Goal: Task Accomplishment & Management: Use online tool/utility

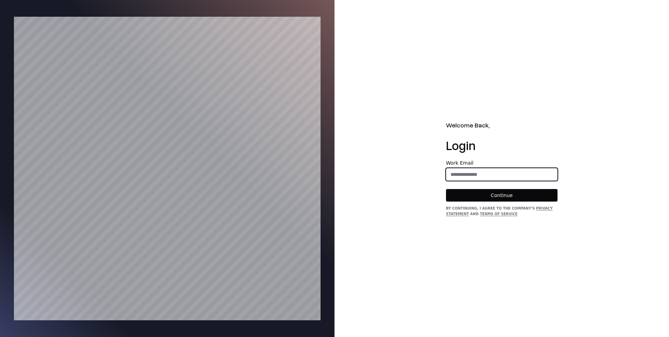
click at [504, 178] on input "email" at bounding box center [501, 174] width 111 height 13
type input "**********"
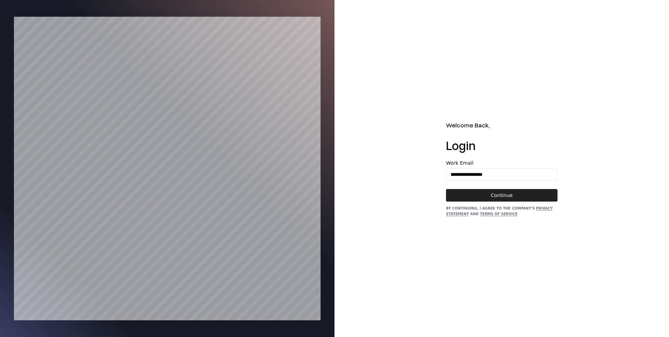
click at [496, 197] on button "Continue" at bounding box center [501, 195] width 111 height 13
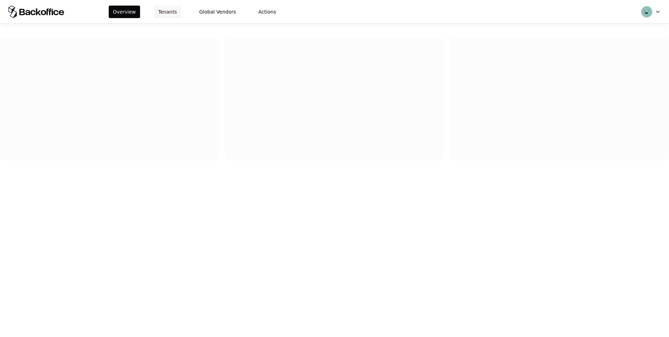
click at [168, 10] on button "Tenants" at bounding box center [167, 12] width 27 height 13
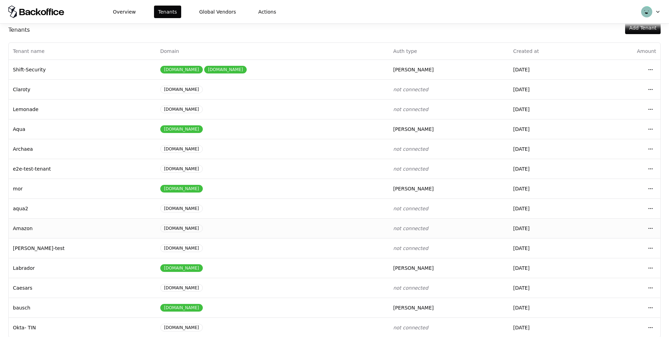
scroll to position [26, 0]
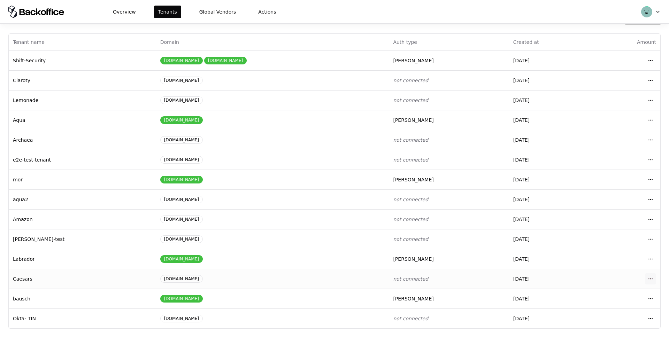
click at [649, 278] on html "Overview Tenants Global Vendors Actions Tenants Add Tenant Tenant name Domain A…" at bounding box center [334, 168] width 669 height 337
click at [613, 254] on div "Login to tenant" at bounding box center [619, 249] width 79 height 14
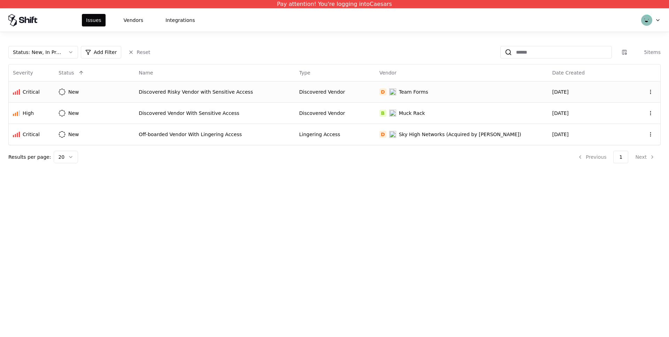
click at [182, 91] on div "Discovered Risky Vendor with Sensitive Access" at bounding box center [215, 91] width 152 height 7
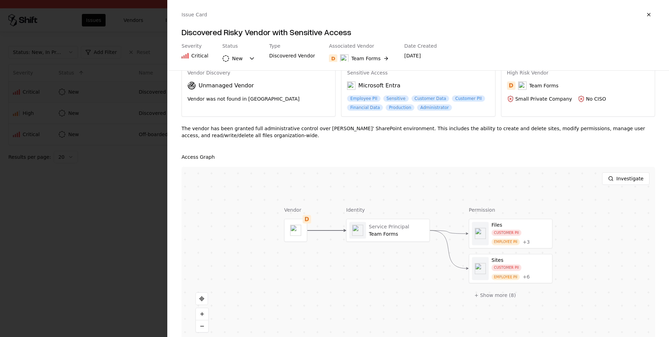
scroll to position [40, 0]
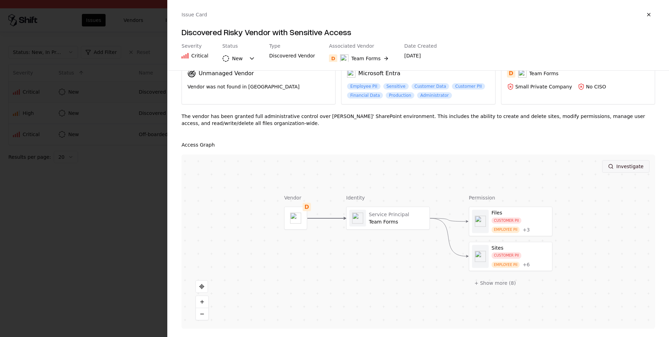
click at [641, 166] on button "Investigate" at bounding box center [625, 166] width 47 height 13
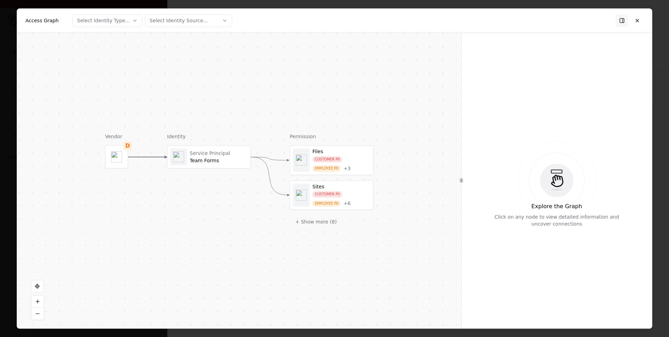
click at [350, 158] on div "CUSTOMER PII EMPLOYEE PII + 3" at bounding box center [341, 164] width 58 height 16
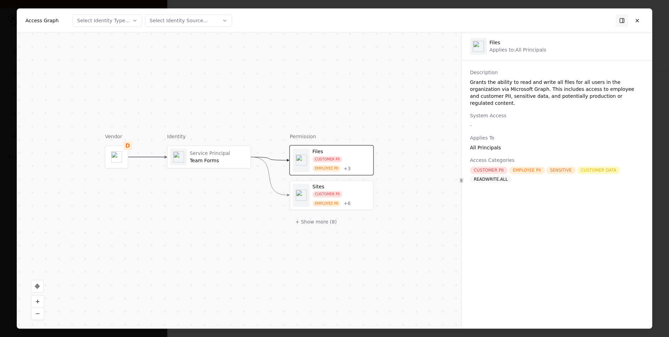
drag, startPoint x: 486, startPoint y: 164, endPoint x: 482, endPoint y: 164, distance: 4.5
click at [486, 166] on div "CUSTOMER PII" at bounding box center [489, 170] width 38 height 8
click at [326, 194] on div "CUSTOMER PII" at bounding box center [327, 194] width 30 height 7
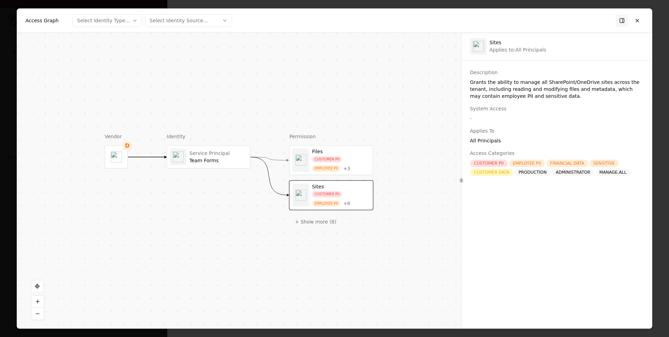
click at [196, 158] on div "Team Forms" at bounding box center [218, 161] width 58 height 6
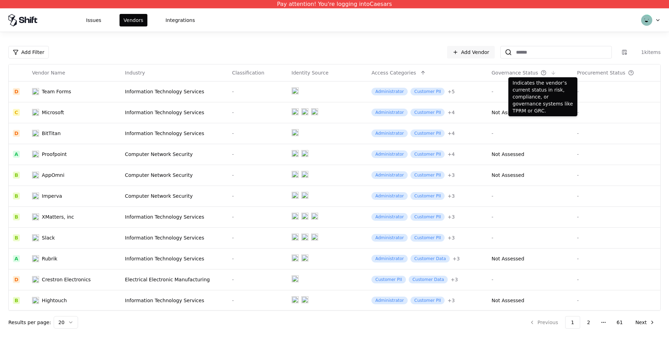
click at [543, 72] on icon at bounding box center [543, 71] width 1 height 1
